Goal: Task Accomplishment & Management: Manage account settings

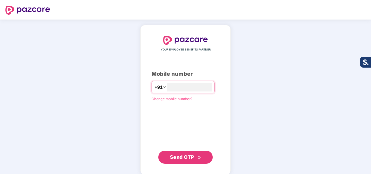
type input "**********"
click at [197, 155] on span "Send OTP" at bounding box center [185, 158] width 31 height 8
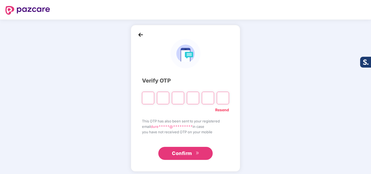
type input "*"
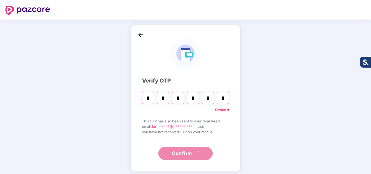
type input "*"
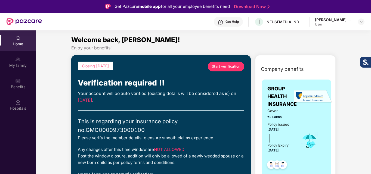
click at [212, 68] on span "Start verification" at bounding box center [226, 66] width 29 height 5
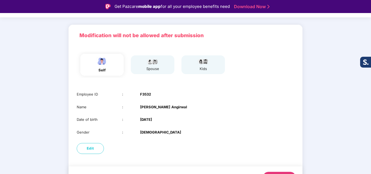
scroll to position [41, 0]
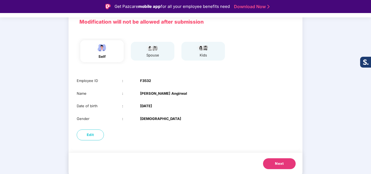
click at [270, 164] on button "Next" at bounding box center [279, 164] width 33 height 11
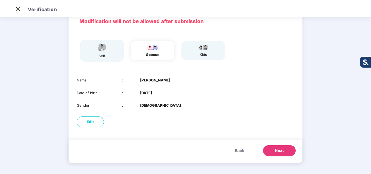
scroll to position [28, 0]
click at [273, 148] on button "Next" at bounding box center [279, 151] width 33 height 11
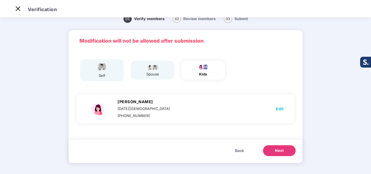
scroll to position [9, 0]
click at [276, 151] on span "Next" at bounding box center [279, 150] width 9 height 5
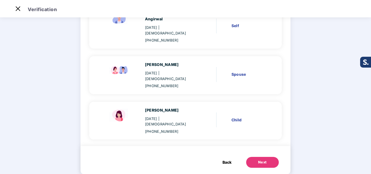
scroll to position [68, 0]
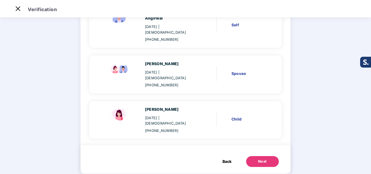
click at [259, 156] on button "Next" at bounding box center [262, 161] width 33 height 11
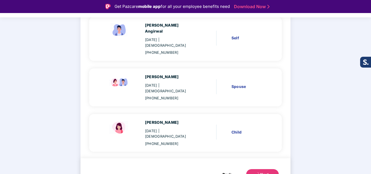
scroll to position [57, 0]
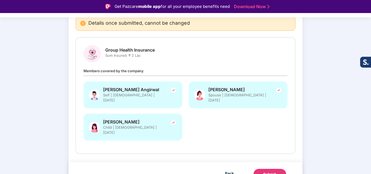
click at [275, 172] on div "Submit" at bounding box center [269, 174] width 13 height 5
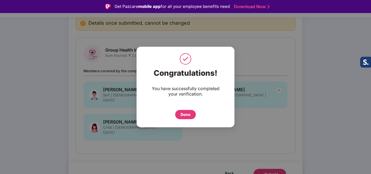
click at [188, 115] on div "Done" at bounding box center [186, 115] width 10 height 6
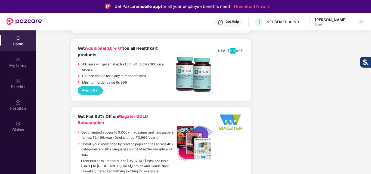
scroll to position [572, 0]
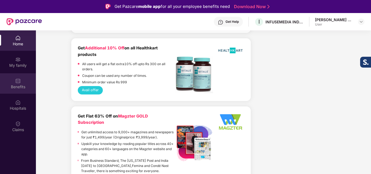
click at [18, 81] on img at bounding box center [17, 80] width 5 height 5
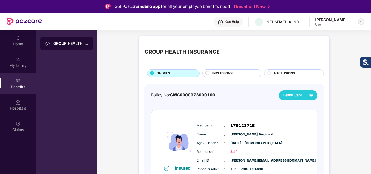
click at [360, 22] on img at bounding box center [361, 22] width 4 height 4
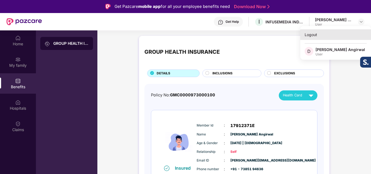
click at [312, 37] on div "Logout" at bounding box center [335, 34] width 71 height 11
